Goal: Find specific page/section: Find specific page/section

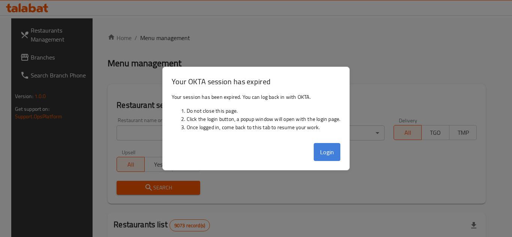
click at [322, 148] on button "Login" at bounding box center [327, 152] width 27 height 18
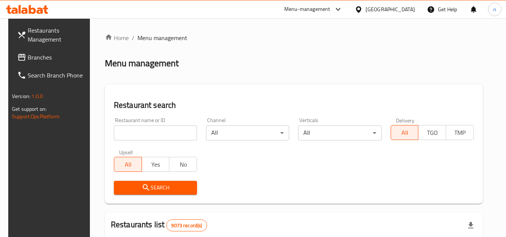
click at [404, 7] on div "[GEOGRAPHIC_DATA]" at bounding box center [390, 9] width 49 height 8
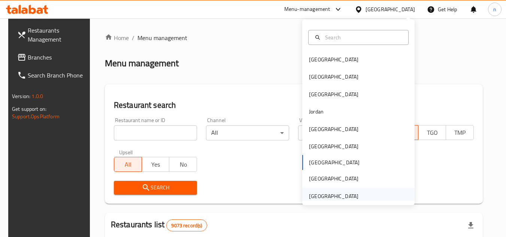
click at [320, 196] on div "[GEOGRAPHIC_DATA]" at bounding box center [333, 196] width 49 height 8
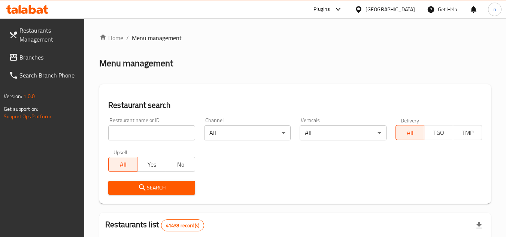
click at [142, 136] on input "search" at bounding box center [151, 133] width 87 height 15
paste input "752085"
type input "752085"
click at [144, 190] on icon "submit" at bounding box center [142, 187] width 9 height 9
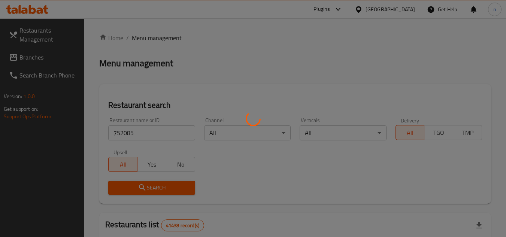
scroll to position [69, 0]
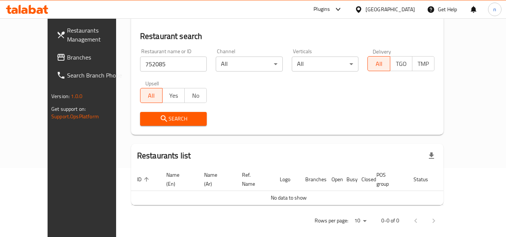
click at [443, 213] on div at bounding box center [425, 221] width 36 height 18
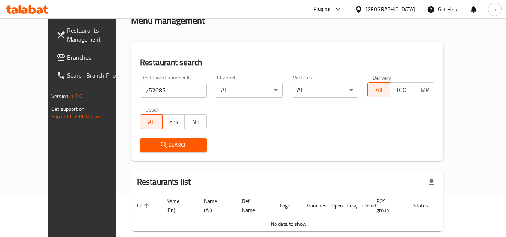
scroll to position [0, 0]
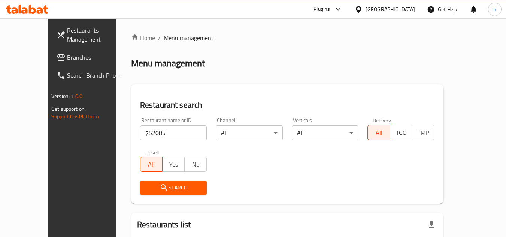
click at [67, 61] on span "Branches" at bounding box center [96, 57] width 59 height 9
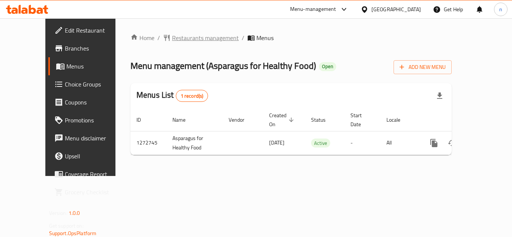
click at [186, 39] on span "Restaurants management" at bounding box center [205, 37] width 67 height 9
click at [175, 38] on span "Restaurants management" at bounding box center [205, 38] width 67 height 9
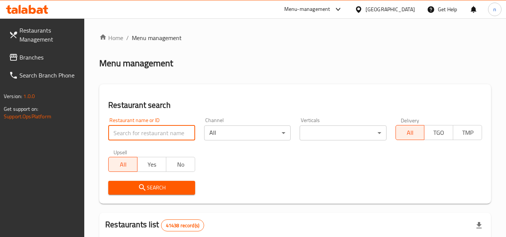
click at [142, 132] on input "search" at bounding box center [151, 133] width 87 height 15
paste input "690400"
type input "690400"
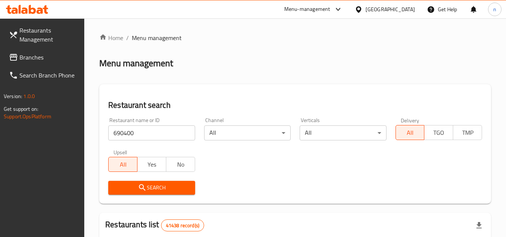
scroll to position [112, 0]
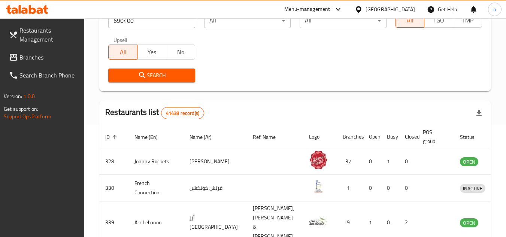
click at [163, 73] on span "Search" at bounding box center [151, 75] width 75 height 9
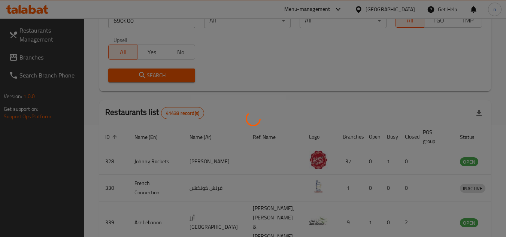
scroll to position [97, 0]
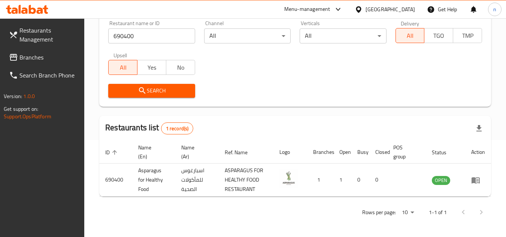
click at [480, 212] on div at bounding box center [473, 213] width 36 height 18
click at [484, 213] on div at bounding box center [473, 213] width 36 height 18
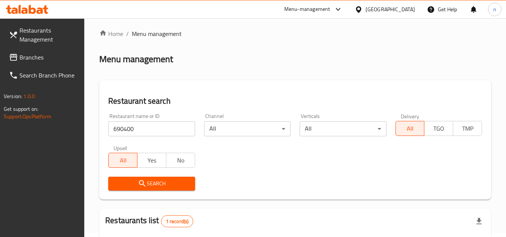
scroll to position [0, 0]
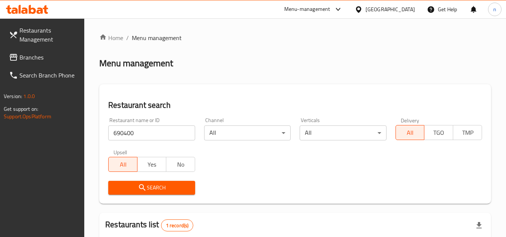
click at [16, 54] on icon at bounding box center [13, 57] width 9 height 9
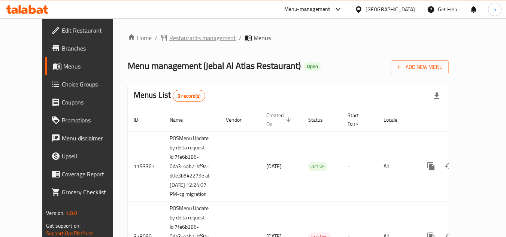
click at [171, 39] on span "Restaurants management" at bounding box center [202, 37] width 67 height 9
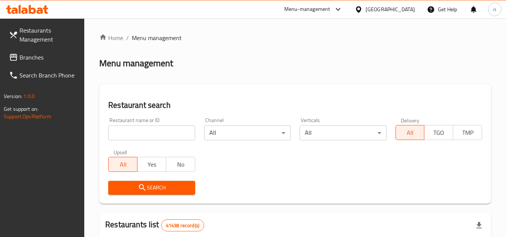
click at [136, 133] on input "search" at bounding box center [151, 133] width 87 height 15
paste input "3265"
type input "3265"
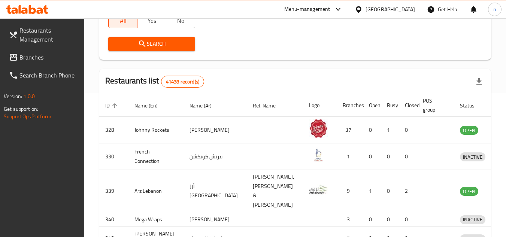
scroll to position [150, 0]
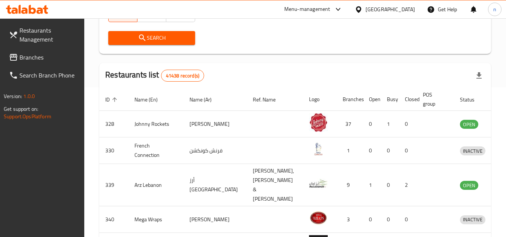
click at [163, 37] on span "Search" at bounding box center [151, 37] width 75 height 9
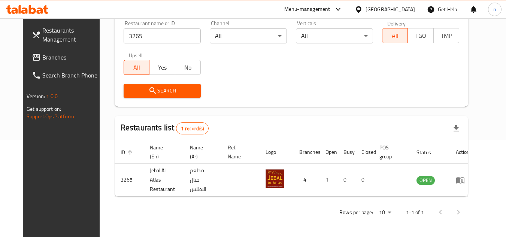
scroll to position [91, 0]
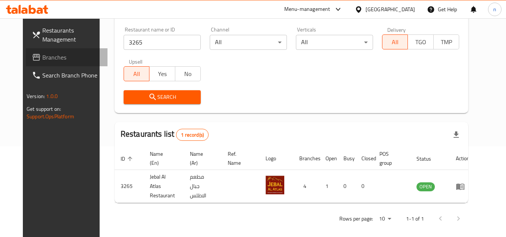
click at [42, 57] on span "Branches" at bounding box center [71, 57] width 59 height 9
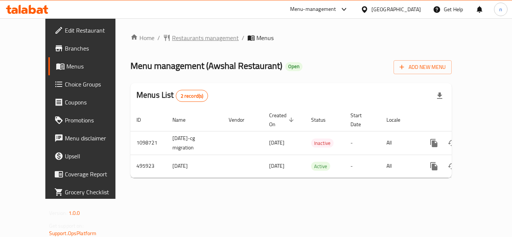
click at [191, 37] on span "Restaurants management" at bounding box center [205, 37] width 67 height 9
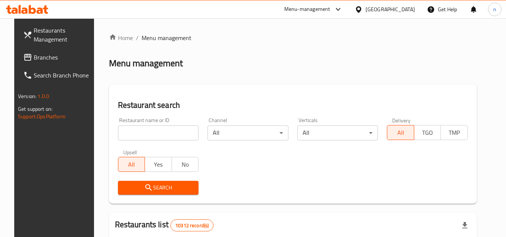
click at [132, 134] on input "search" at bounding box center [158, 133] width 81 height 15
paste input "634309"
type input "634309"
click button "Search" at bounding box center [158, 188] width 81 height 14
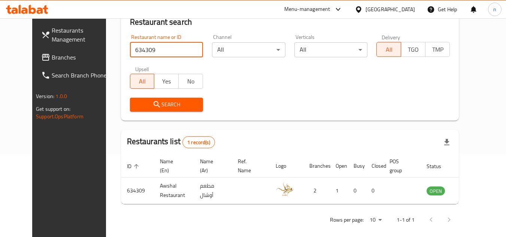
scroll to position [91, 0]
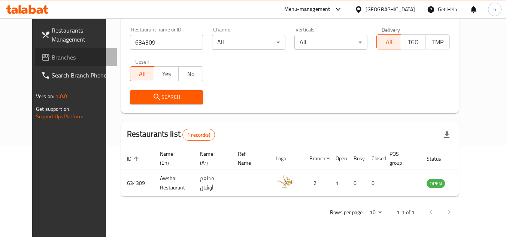
click at [52, 55] on span "Branches" at bounding box center [81, 57] width 59 height 9
